Goal: Find specific page/section: Find specific page/section

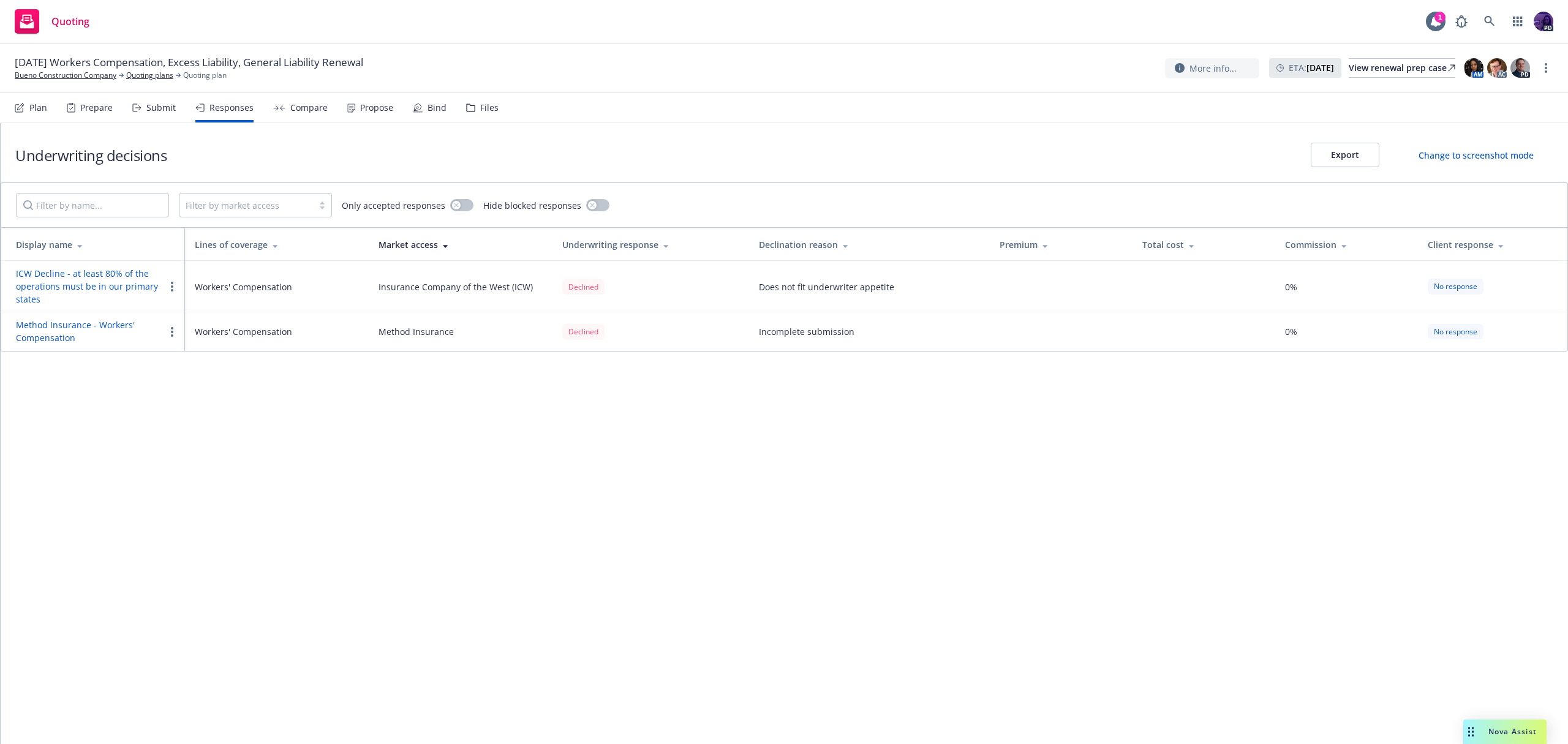
click at [491, 34] on div "Quoting 1 PD" at bounding box center [784, 22] width 1568 height 44
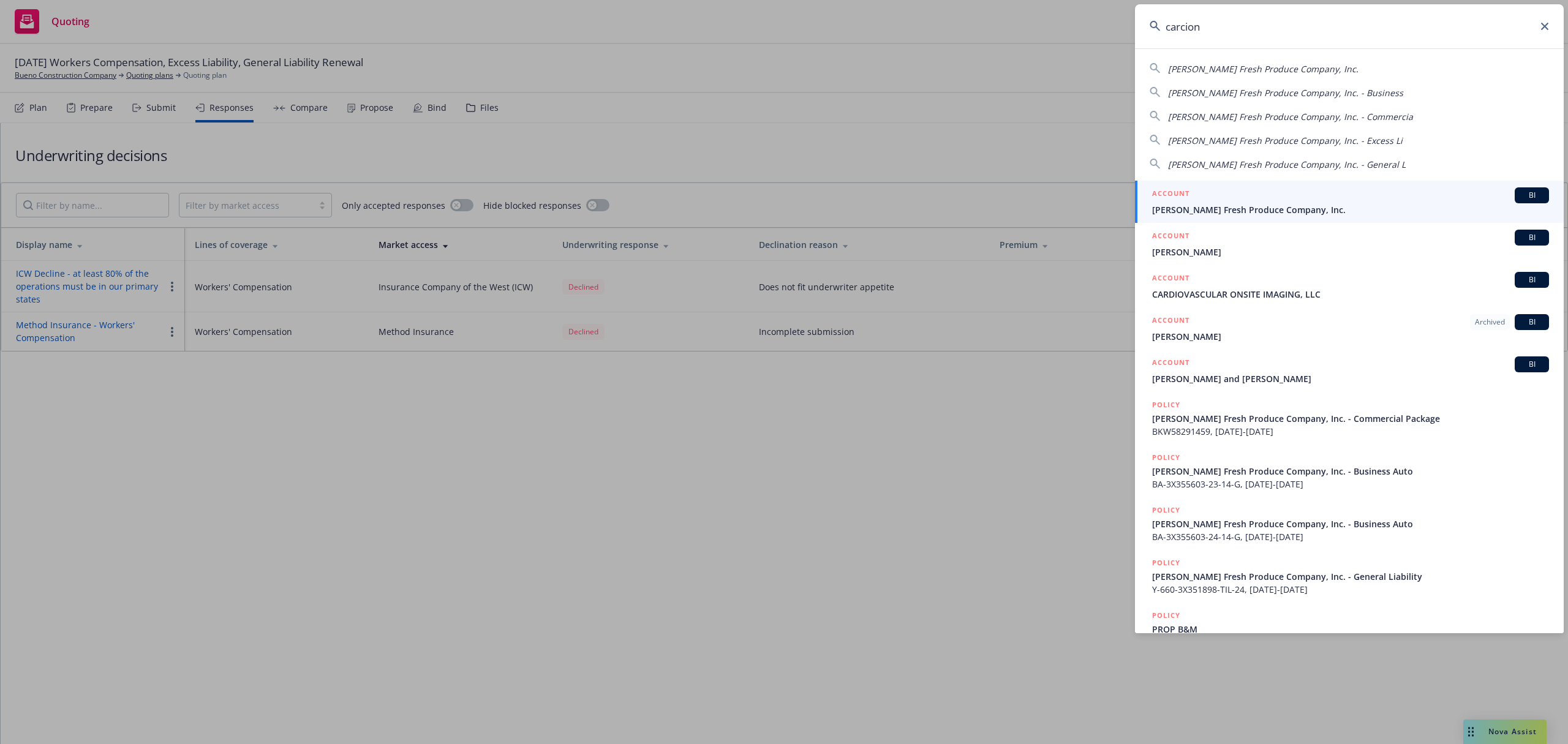
type input "carcion"
click at [1176, 211] on span "[PERSON_NAME] Fresh Produce Company, Inc." at bounding box center [1350, 209] width 397 height 13
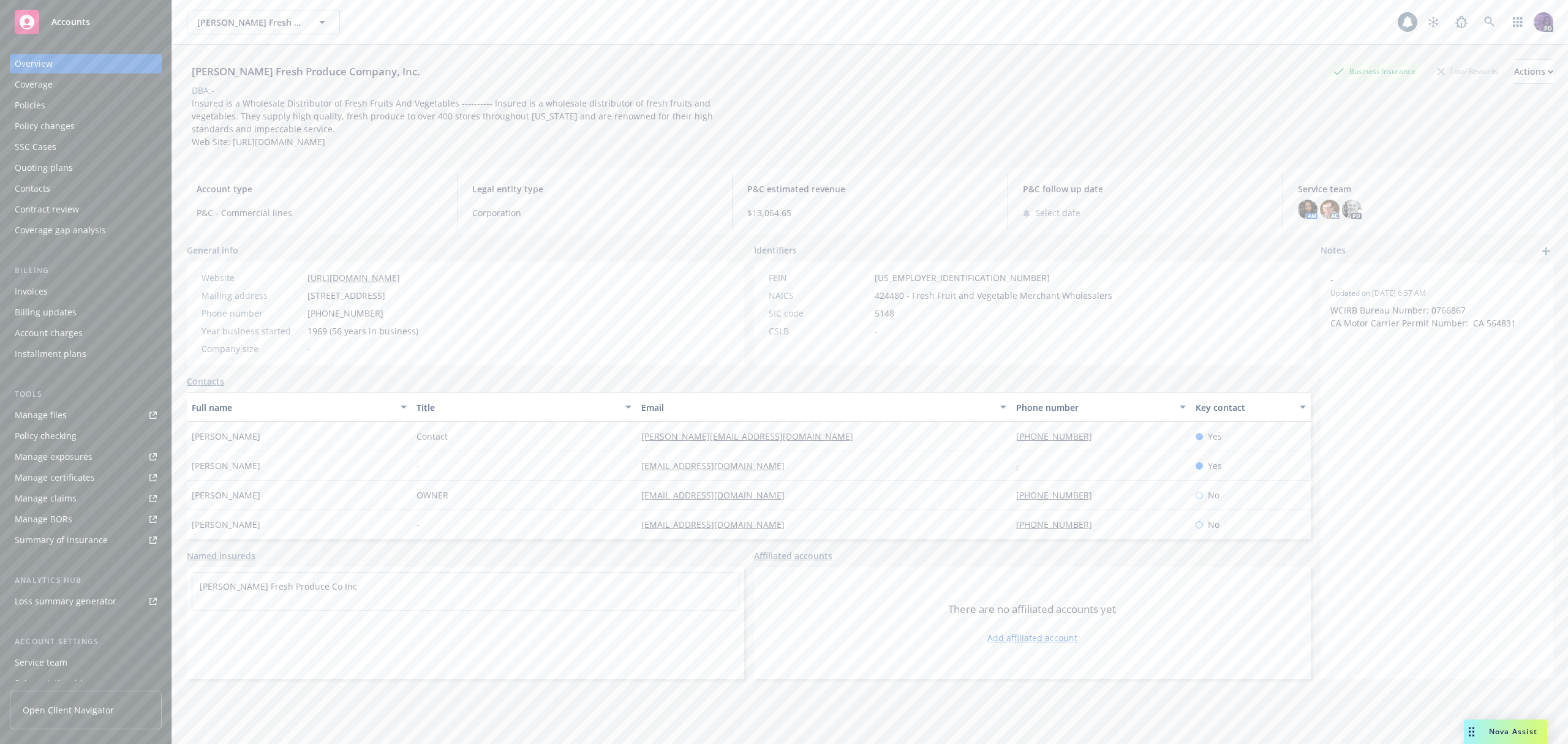
click at [90, 101] on div "Policies" at bounding box center [86, 105] width 142 height 20
